Goal: Complete application form: Complete application form

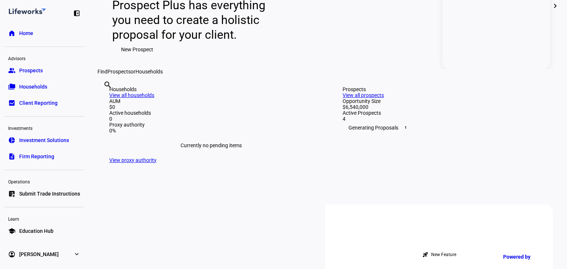
scroll to position [30, 0]
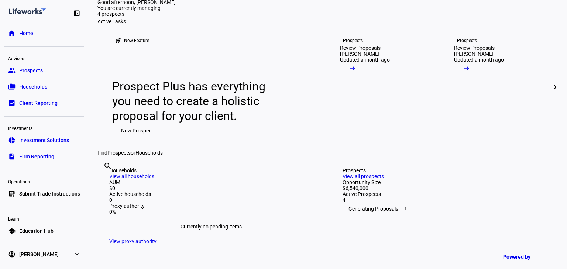
click at [42, 71] on span "Prospects" at bounding box center [31, 70] width 24 height 7
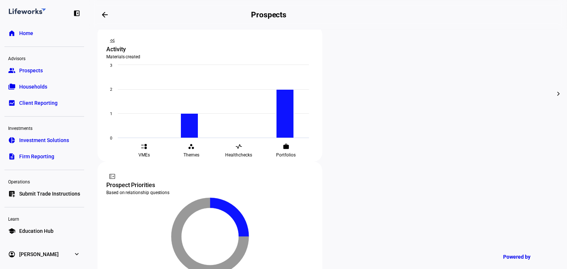
scroll to position [137, 0]
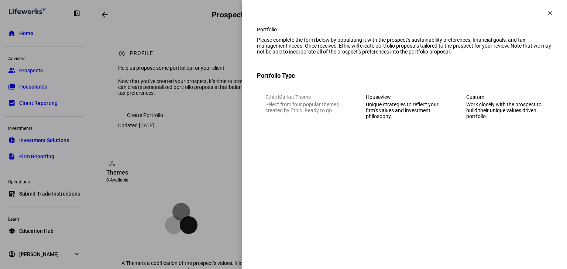
click at [404, 119] on div "Unique strategies to reflect your firm’s values and investment philosophy." at bounding box center [405, 111] width 78 height 18
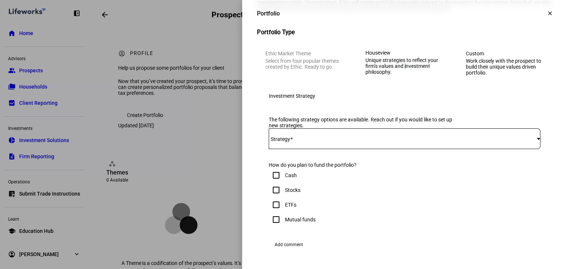
scroll to position [89, 0]
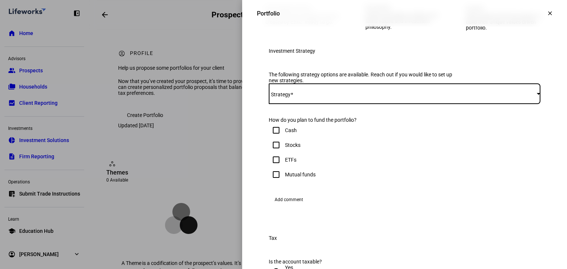
click at [333, 97] on span at bounding box center [403, 94] width 268 height 6
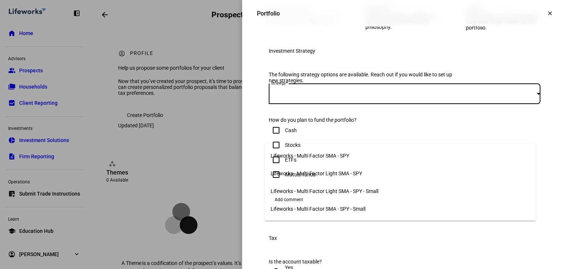
click at [320, 155] on span "Lifeworks - Multi Factor SMA - SPY" at bounding box center [310, 156] width 79 height 6
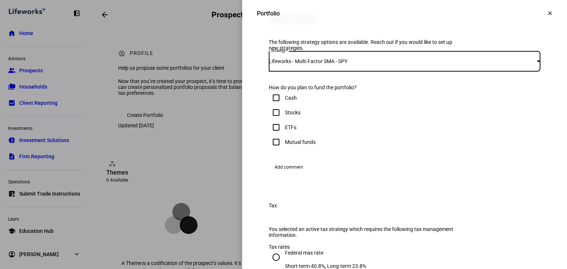
scroll to position [177, 0]
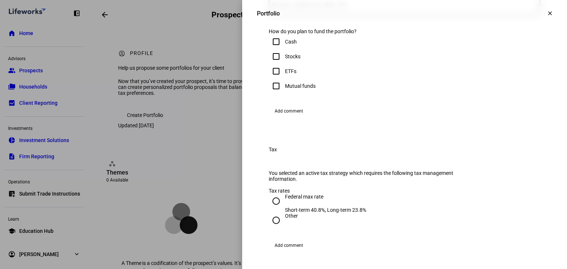
click at [272, 64] on input "Stocks" at bounding box center [276, 56] width 15 height 15
checkbox input "true"
click at [272, 105] on eth-funding-type-control "How do you plan to fund the portfolio? Cash Stocks ETFs Mutual funds" at bounding box center [405, 66] width 272 height 77
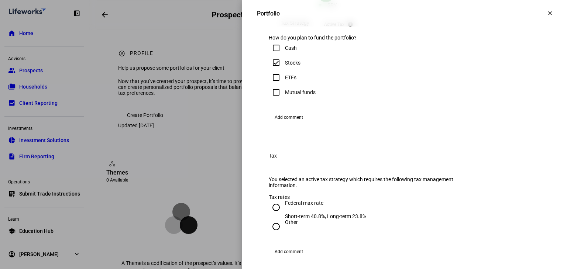
scroll to position [266, 0]
drag, startPoint x: 273, startPoint y: 145, endPoint x: 271, endPoint y: 142, distance: 3.8
click at [272, 85] on input "ETFs" at bounding box center [276, 77] width 15 height 15
checkbox input "true"
click at [272, 105] on eth-form-field-wrapper "Cash Stocks ETFs Mutual funds" at bounding box center [405, 72] width 272 height 65
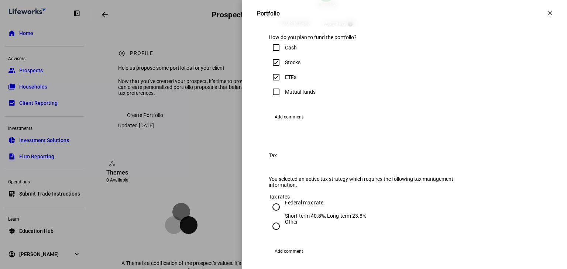
click at [275, 55] on input "Cash" at bounding box center [276, 47] width 15 height 15
checkbox input "true"
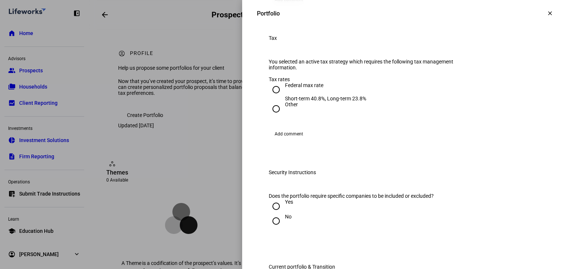
scroll to position [443, 0]
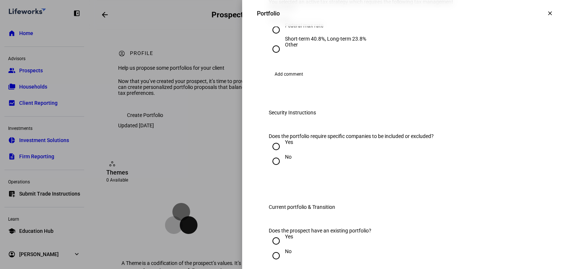
click at [271, 37] on input "Federal max rate Short-term 40.8%, Long-term 23.8%" at bounding box center [276, 30] width 15 height 15
radio input "true"
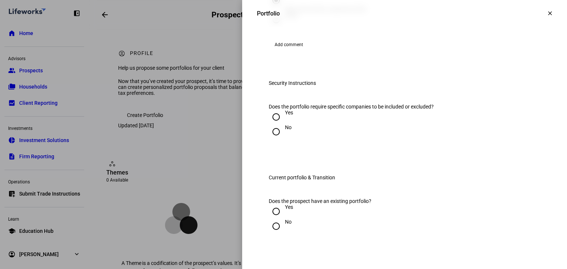
scroll to position [561, 0]
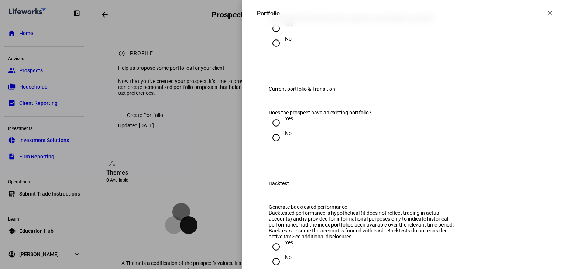
click at [271, 51] on input "No" at bounding box center [276, 43] width 15 height 15
radio input "true"
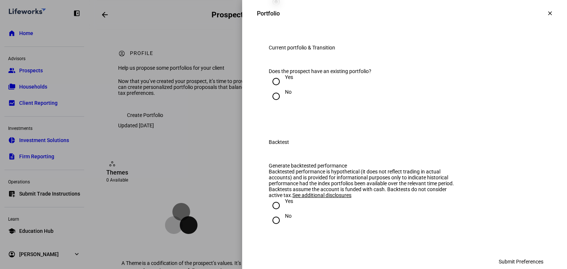
scroll to position [650, 0]
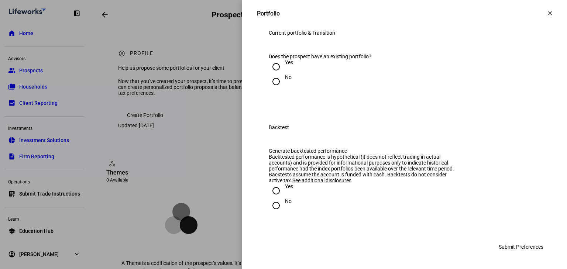
click at [275, 74] on input "Yes" at bounding box center [276, 66] width 15 height 15
radio input "true"
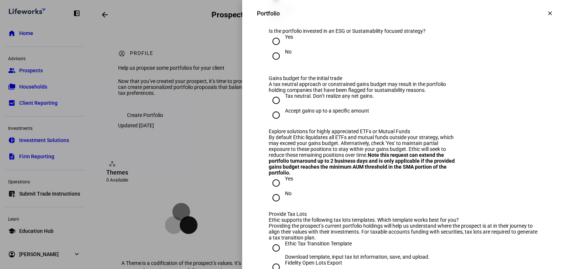
scroll to position [738, 0]
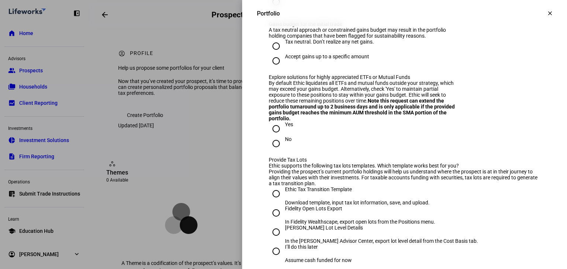
click at [270, 9] on input "No" at bounding box center [276, 1] width 15 height 15
radio input "true"
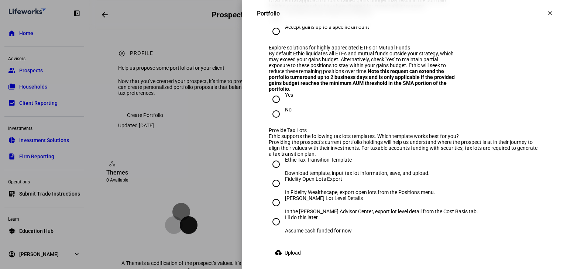
click at [272, 39] on input "Accept gains up to a specific amount" at bounding box center [276, 31] width 15 height 15
radio input "true"
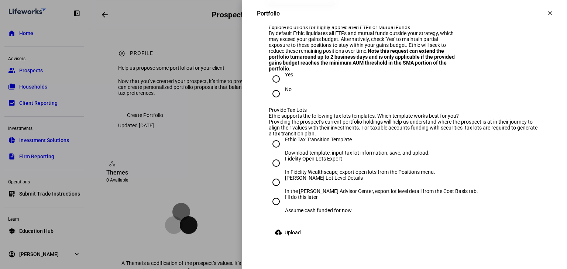
scroll to position [827, 0]
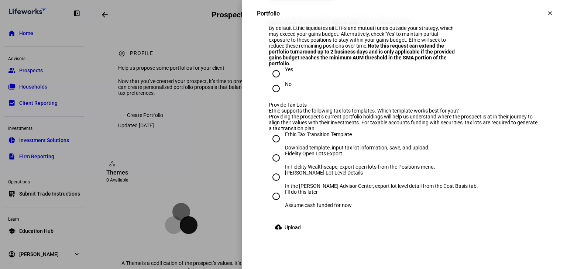
type input "250,000"
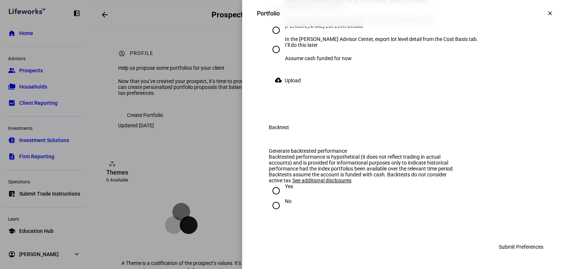
scroll to position [1034, 0]
radio input "true"
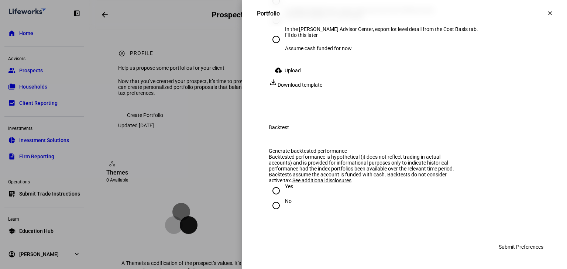
click at [295, 78] on span "Upload" at bounding box center [293, 70] width 16 height 15
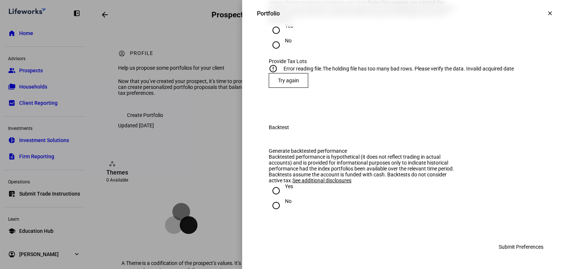
scroll to position [898, 0]
click at [290, 83] on span "Try again" at bounding box center [288, 81] width 21 height 6
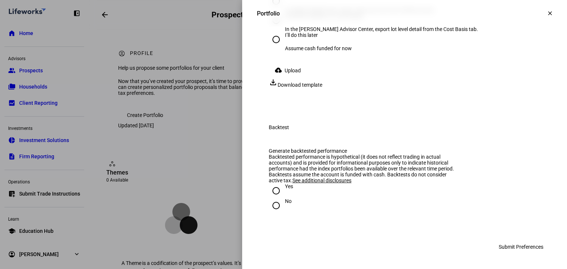
scroll to position [1016, 0]
click at [287, 78] on span "Upload" at bounding box center [293, 70] width 16 height 15
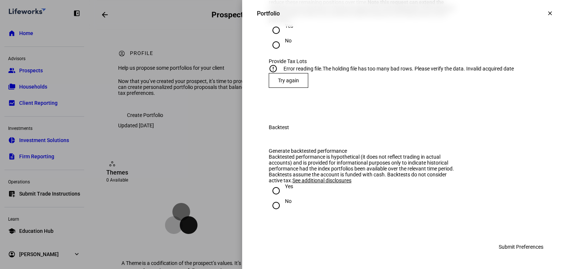
click at [274, 183] on div "Backtested performance is hypothetical (it does not reflect trading in actual a…" at bounding box center [364, 169] width 190 height 30
click at [273, 198] on input "Yes" at bounding box center [276, 190] width 15 height 15
radio input "true"
click at [287, 83] on span "Try again" at bounding box center [288, 81] width 21 height 6
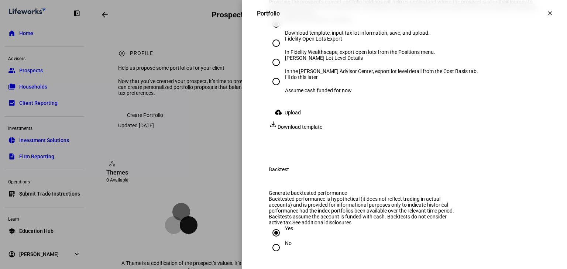
scroll to position [1104, 0]
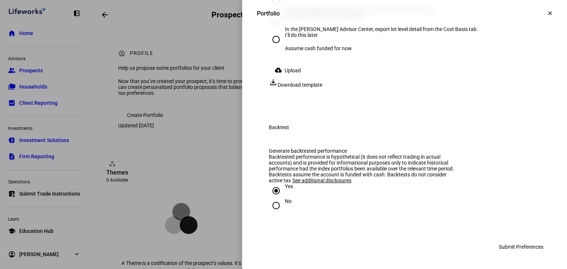
click at [289, 78] on span "Upload" at bounding box center [293, 70] width 16 height 15
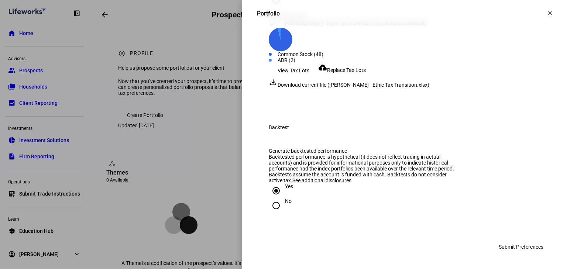
scroll to position [927, 0]
click at [189, 22] on div at bounding box center [283, 134] width 567 height 269
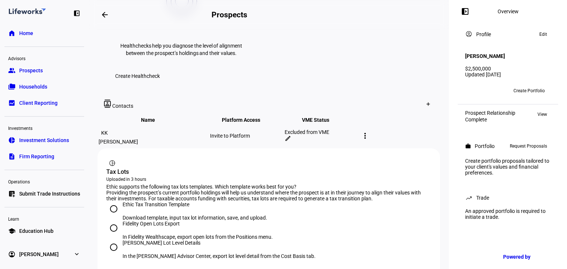
scroll to position [430, 0]
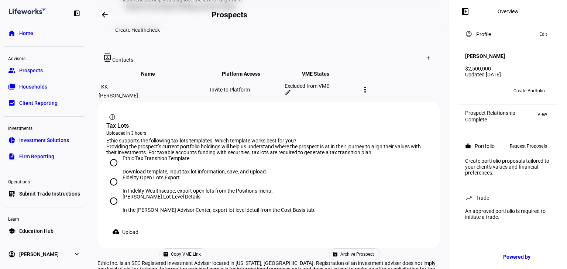
click at [28, 70] on span "Prospects" at bounding box center [31, 70] width 24 height 7
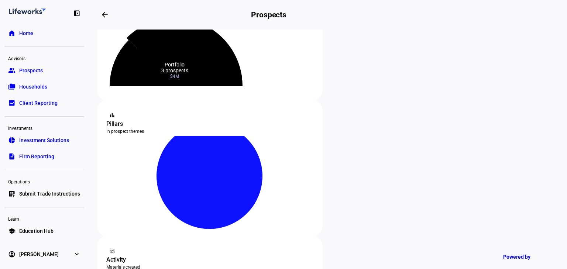
scroll to position [148, 0]
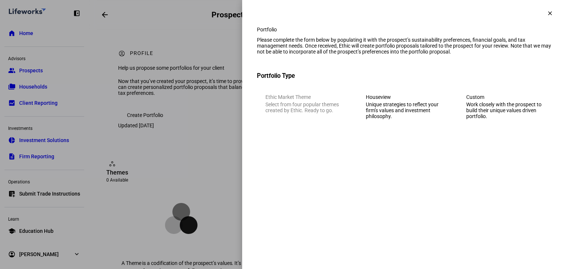
click at [403, 119] on div "Unique strategies to reflect your firm’s values and investment philosophy." at bounding box center [405, 111] width 78 height 18
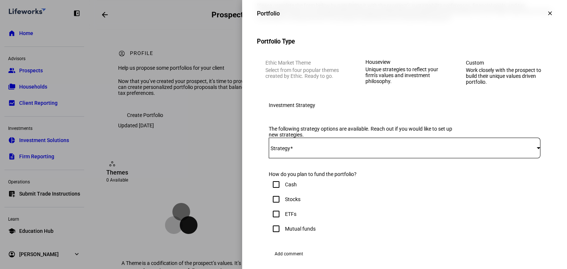
scroll to position [89, 0]
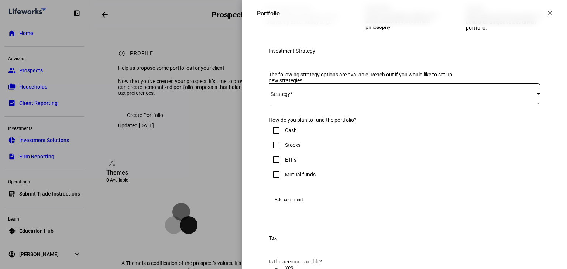
click at [357, 104] on div at bounding box center [405, 93] width 272 height 21
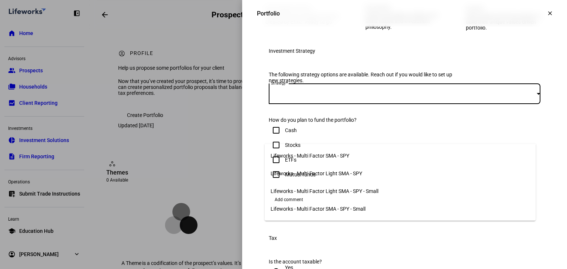
click at [347, 153] on span "Lifeworks - Multi Factor SMA - SPY" at bounding box center [310, 156] width 79 height 6
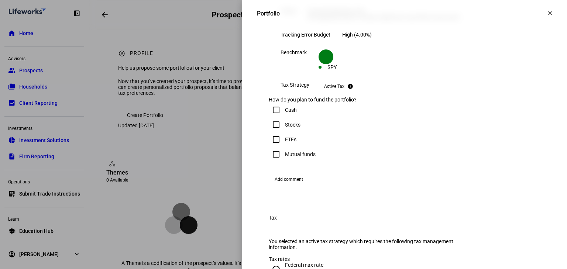
scroll to position [266, 0]
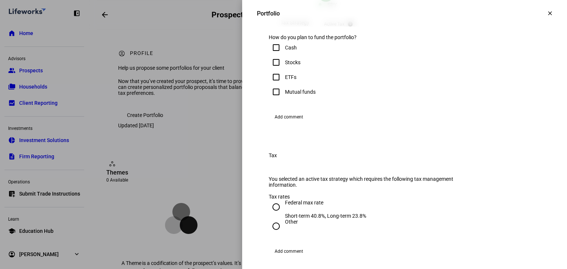
click at [269, 55] on input "Cash" at bounding box center [276, 47] width 15 height 15
checkbox input "true"
click at [272, 70] on input "Stocks" at bounding box center [276, 62] width 15 height 15
checkbox input "true"
click at [271, 85] on input "ETFs" at bounding box center [276, 77] width 15 height 15
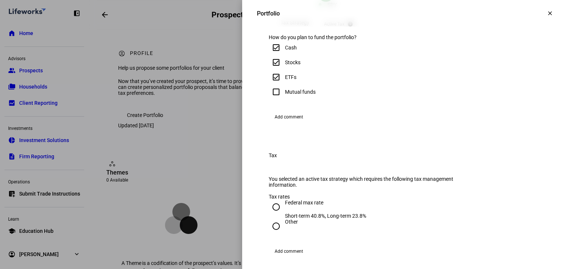
checkbox input "true"
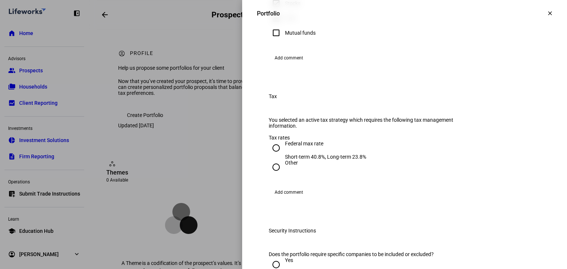
scroll to position [414, 0]
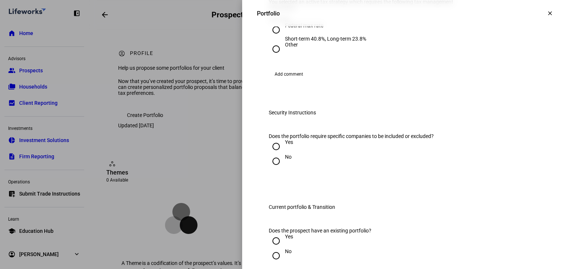
click at [272, 37] on input "Federal max rate Short-term 40.8%, Long-term 23.8%" at bounding box center [276, 30] width 15 height 15
radio input "true"
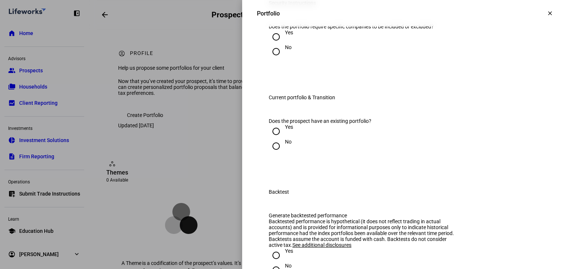
scroll to position [561, 0]
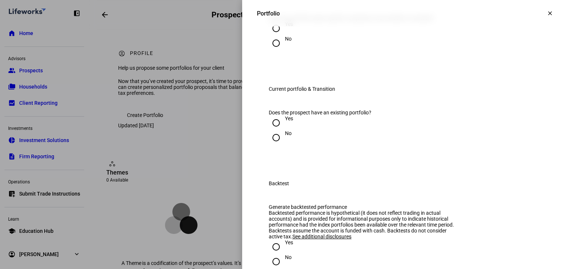
click at [272, 51] on input "No" at bounding box center [276, 43] width 15 height 15
radio input "true"
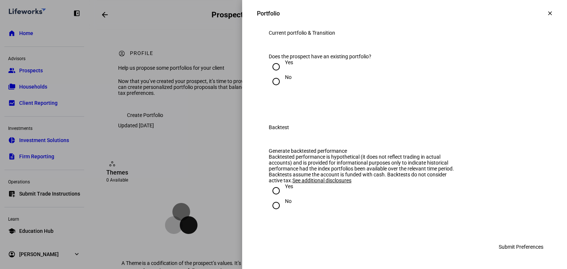
scroll to position [650, 0]
click at [271, 74] on input "Yes" at bounding box center [276, 66] width 15 height 15
radio input "true"
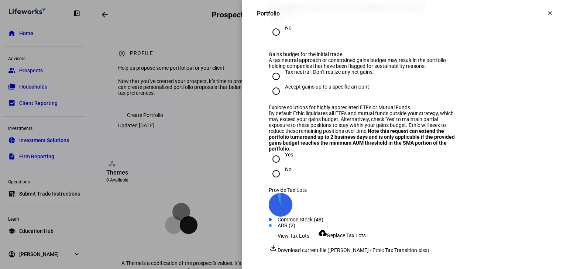
scroll to position [709, 0]
click at [279, 40] on div at bounding box center [276, 32] width 18 height 18
radio input "true"
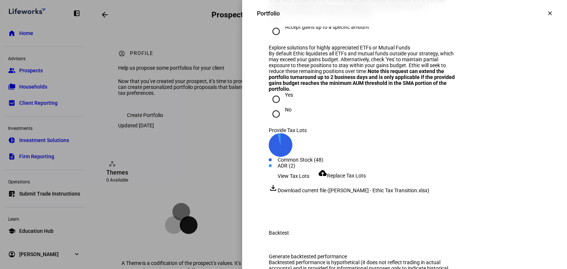
click at [274, 39] on input "Accept gains up to a specific amount" at bounding box center [276, 31] width 15 height 15
radio input "true"
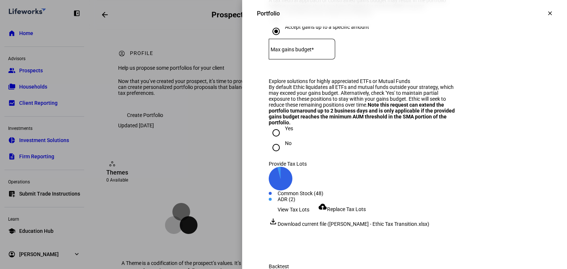
click at [309, 59] on div at bounding box center [302, 49] width 66 height 21
click at [311, 51] on input at bounding box center [302, 48] width 66 height 6
type input "250,000"
click at [434, 24] on div "Tax neutral. Don’t realize any net gains." at bounding box center [405, 16] width 272 height 15
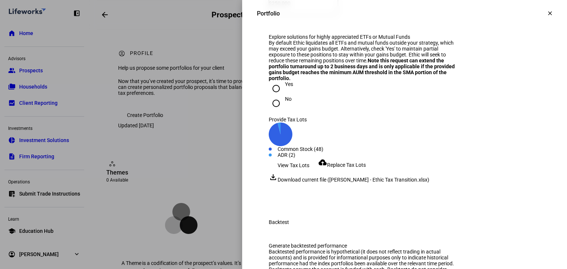
scroll to position [886, 0]
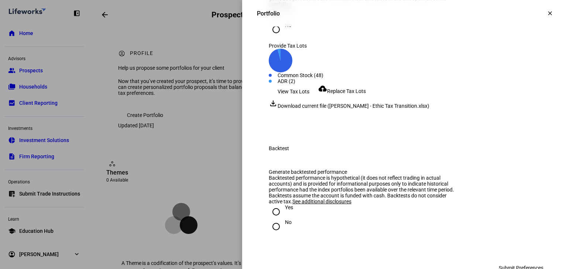
click at [273, 22] on input "Yes" at bounding box center [276, 14] width 15 height 15
radio input "true"
click at [275, 37] on input "No" at bounding box center [276, 29] width 15 height 15
radio input "true"
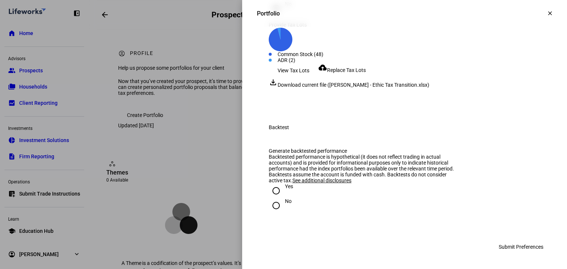
scroll to position [1068, 0]
click at [270, 190] on input "Yes" at bounding box center [276, 190] width 15 height 15
radio input "true"
click at [511, 245] on span "Submit Preferences" at bounding box center [521, 247] width 45 height 15
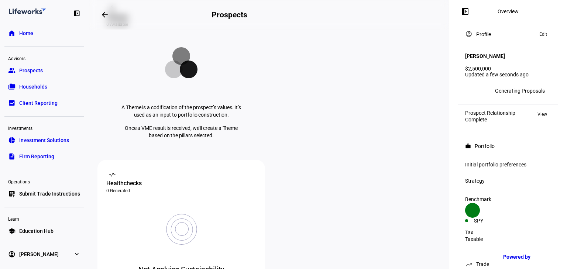
scroll to position [236, 0]
